Goal: Check status

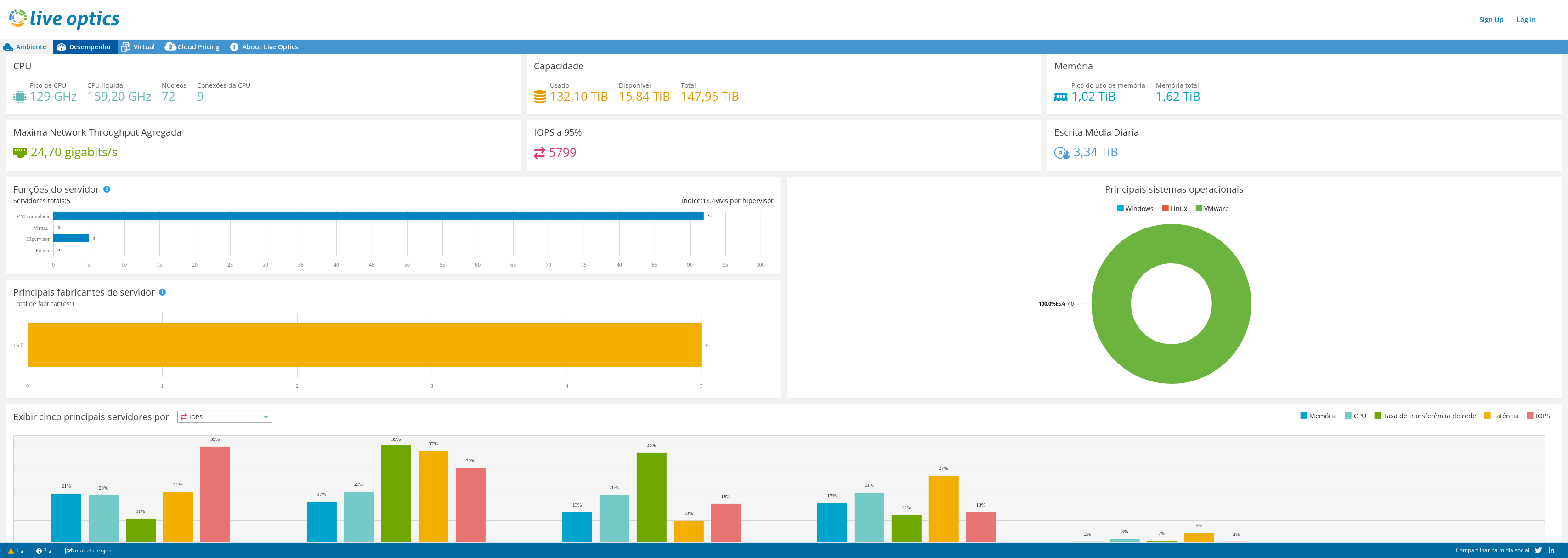
click at [103, 47] on span "Desempenho" at bounding box center [90, 46] width 41 height 9
